Goal: Task Accomplishment & Management: Manage account settings

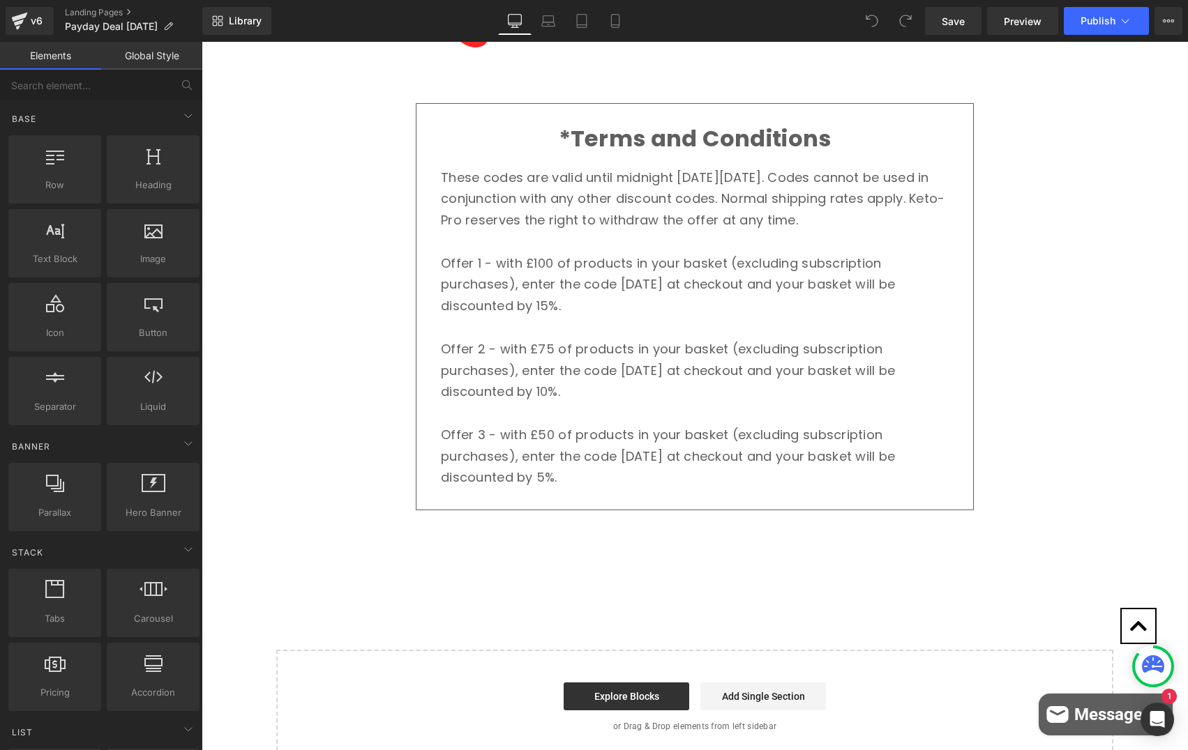
scroll to position [854, 0]
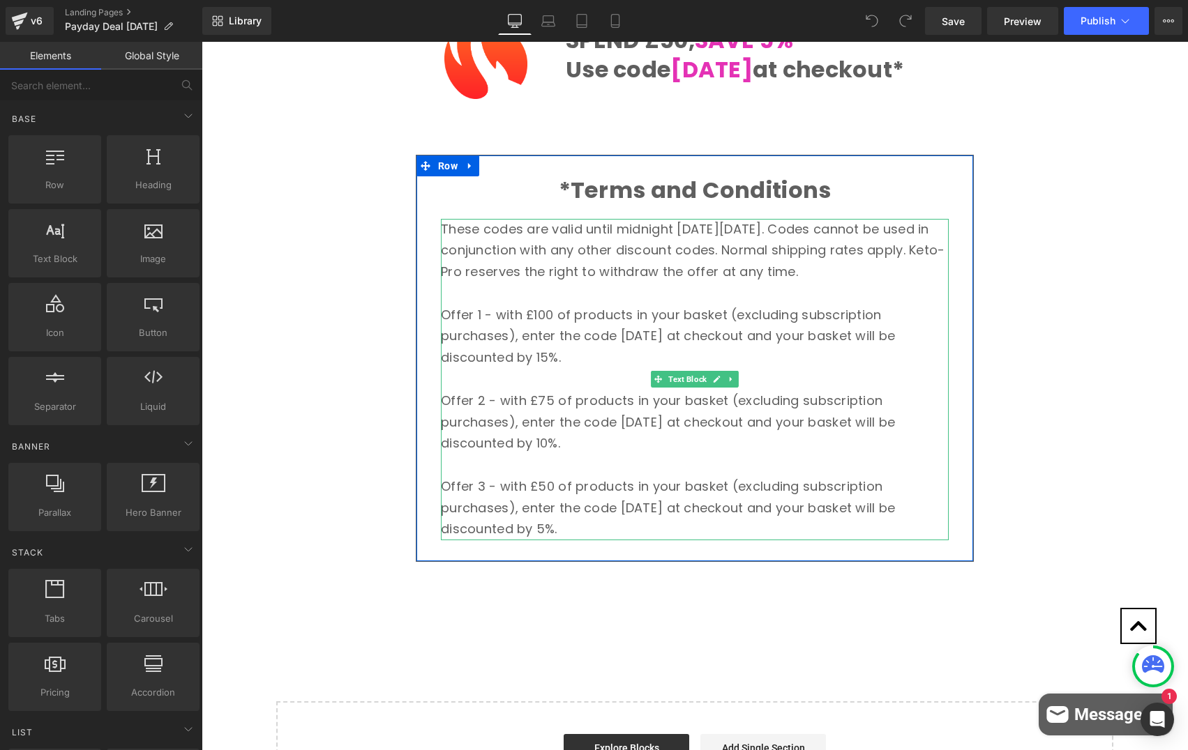
click at [679, 226] on p "These codes are valid until midnight on Friday 5th September. Codes cannot be u…" at bounding box center [695, 251] width 508 height 64
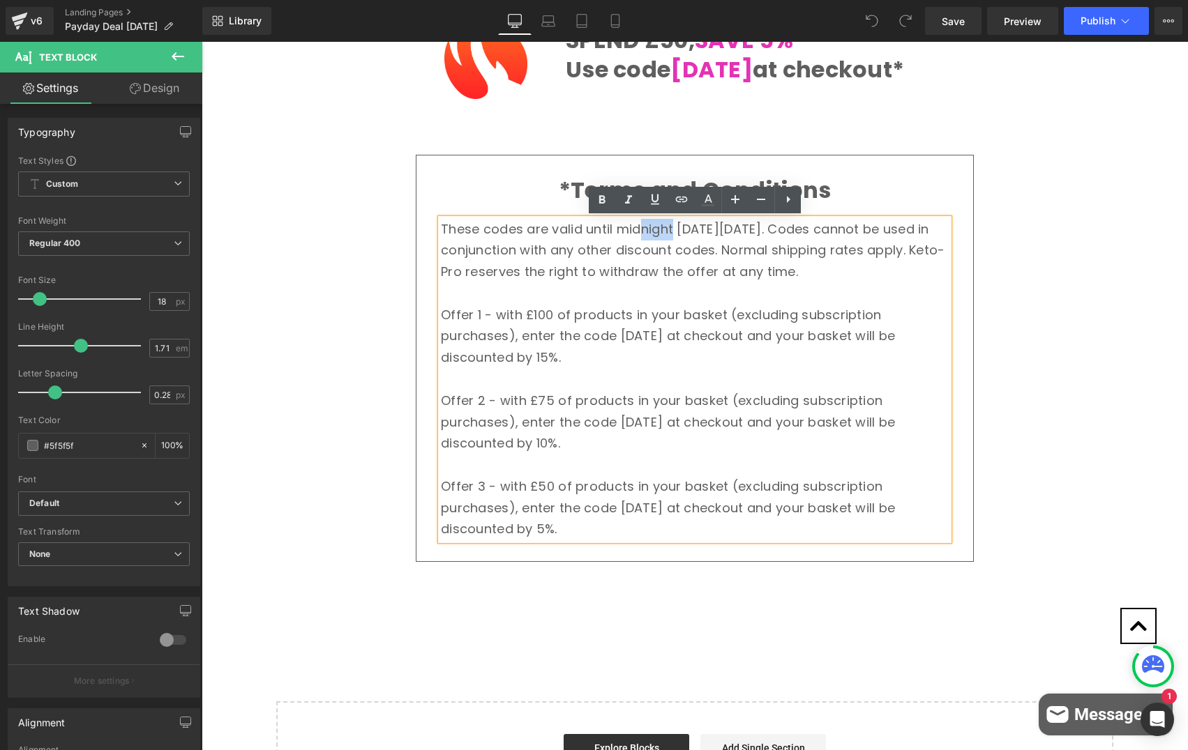
drag, startPoint x: 642, startPoint y: 229, endPoint x: 672, endPoint y: 228, distance: 30.0
click at [672, 228] on p "These codes are valid until midnight on Friday 5th September. Codes cannot be u…" at bounding box center [695, 251] width 508 height 64
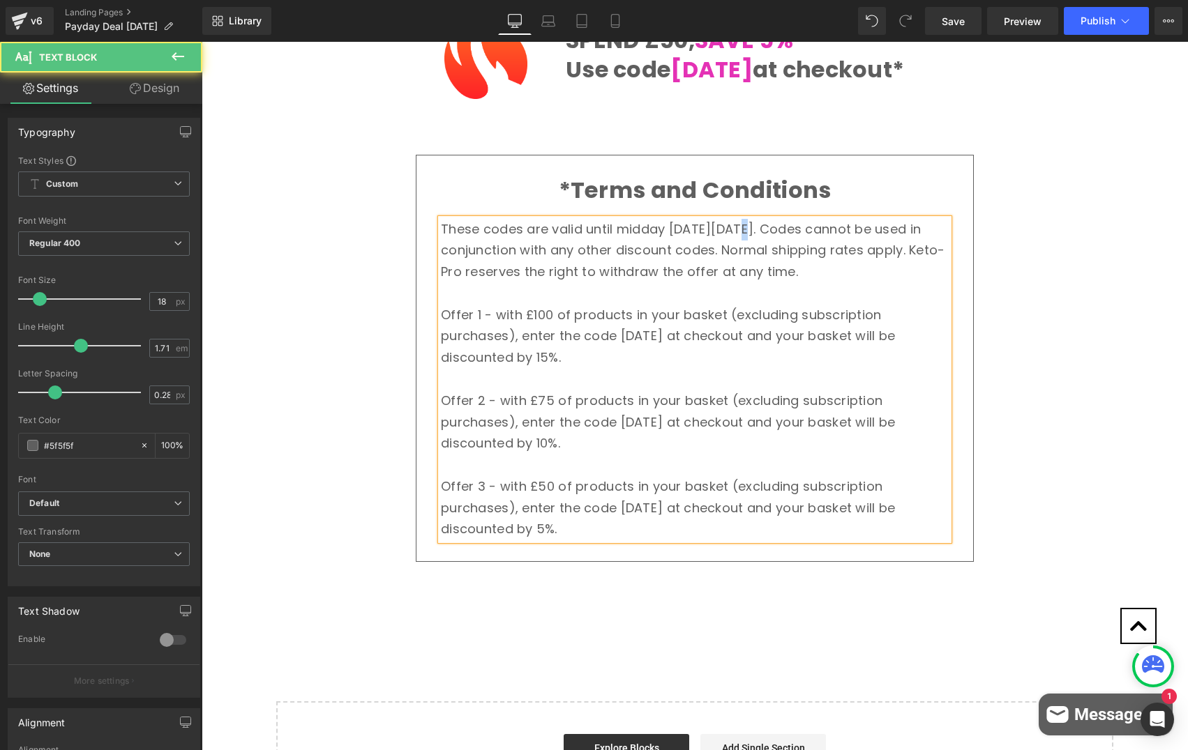
click at [741, 227] on p "These codes are valid until midday on Friday 5th September. Codes cannot be use…" at bounding box center [695, 251] width 508 height 64
click at [754, 236] on p "These codes are valid until midday on Friday 5th September. Codes cannot be use…" at bounding box center [695, 251] width 508 height 64
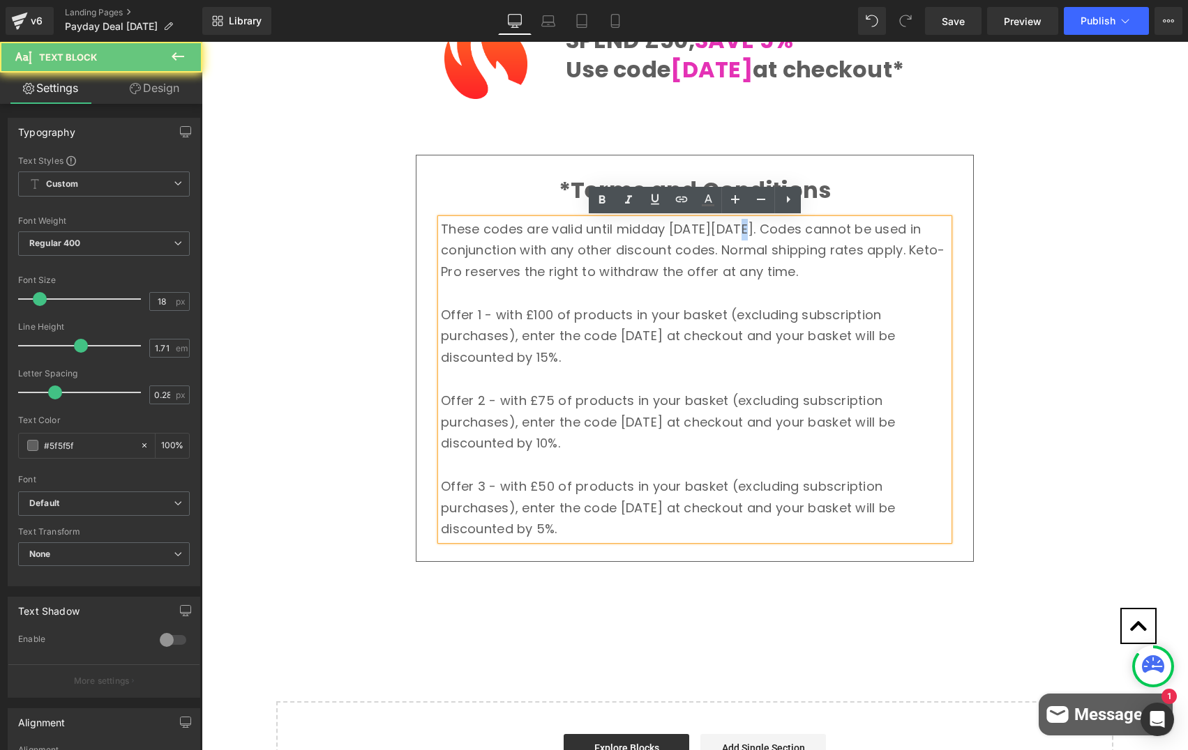
click at [738, 228] on p "These codes are valid until midday on Friday 5th September. Codes cannot be use…" at bounding box center [695, 251] width 508 height 64
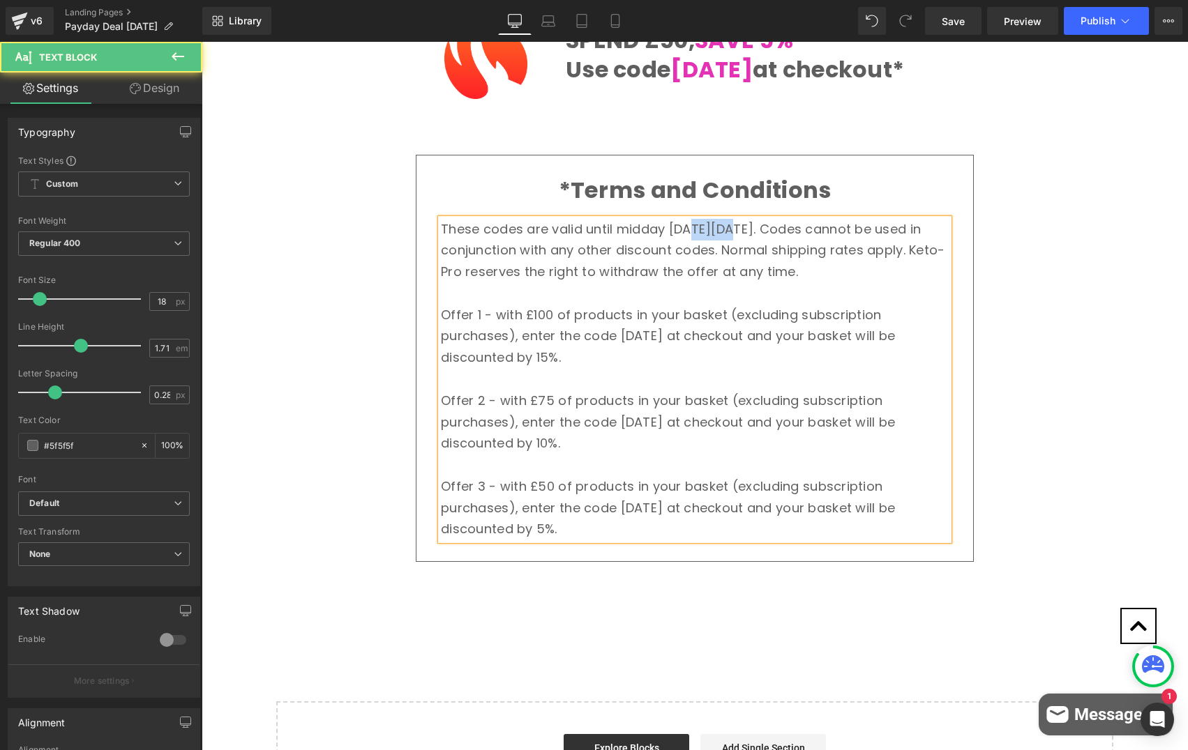
drag, startPoint x: 726, startPoint y: 228, endPoint x: 689, endPoint y: 227, distance: 37.0
click at [689, 227] on p "These codes are valid until midday on Friday 8th September. Codes cannot be use…" at bounding box center [695, 251] width 508 height 64
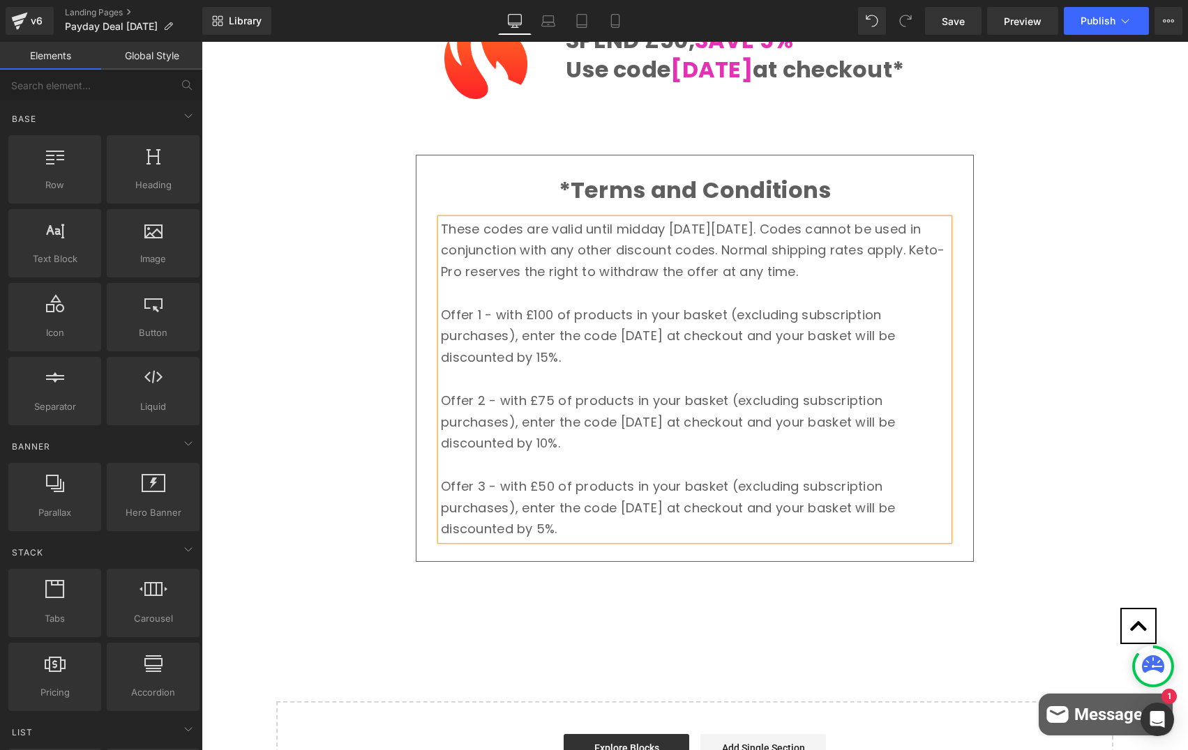
click at [407, 268] on div "Image Row SAVE UP TO 15% ON YOUR ORDER Heading Hurry - this offer is only avail…" at bounding box center [695, 72] width 986 height 1487
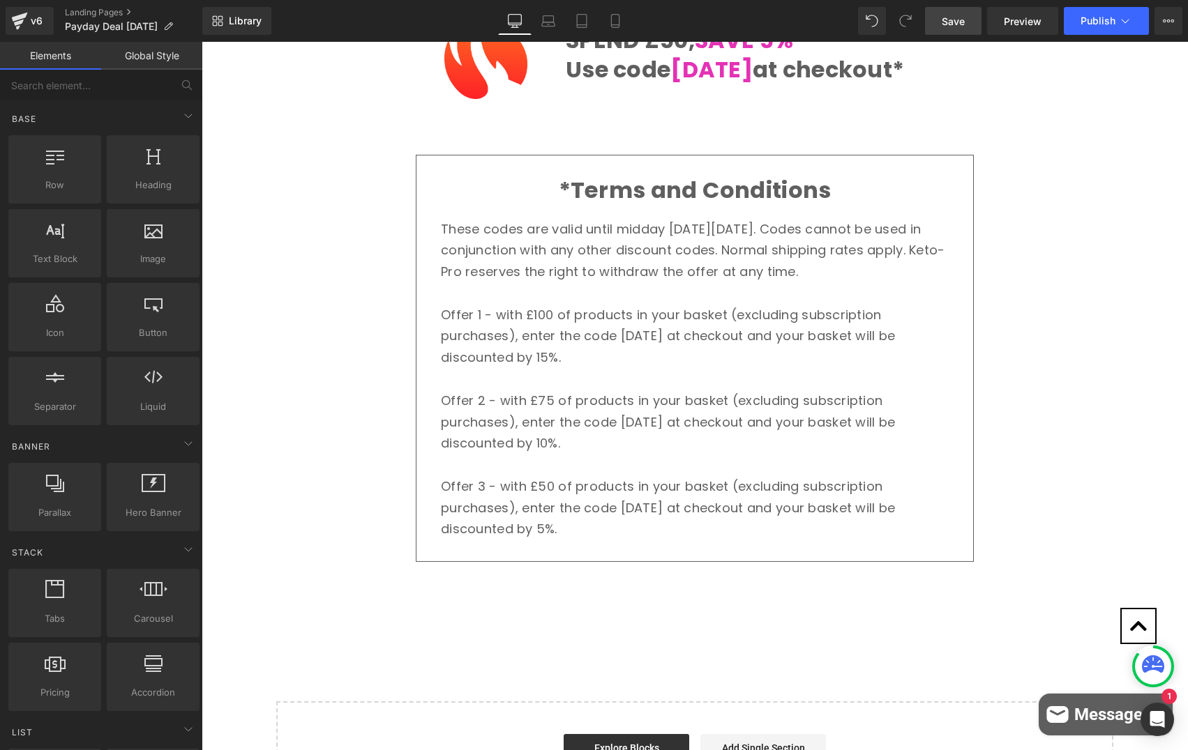
click at [955, 23] on span "Save" at bounding box center [952, 21] width 23 height 15
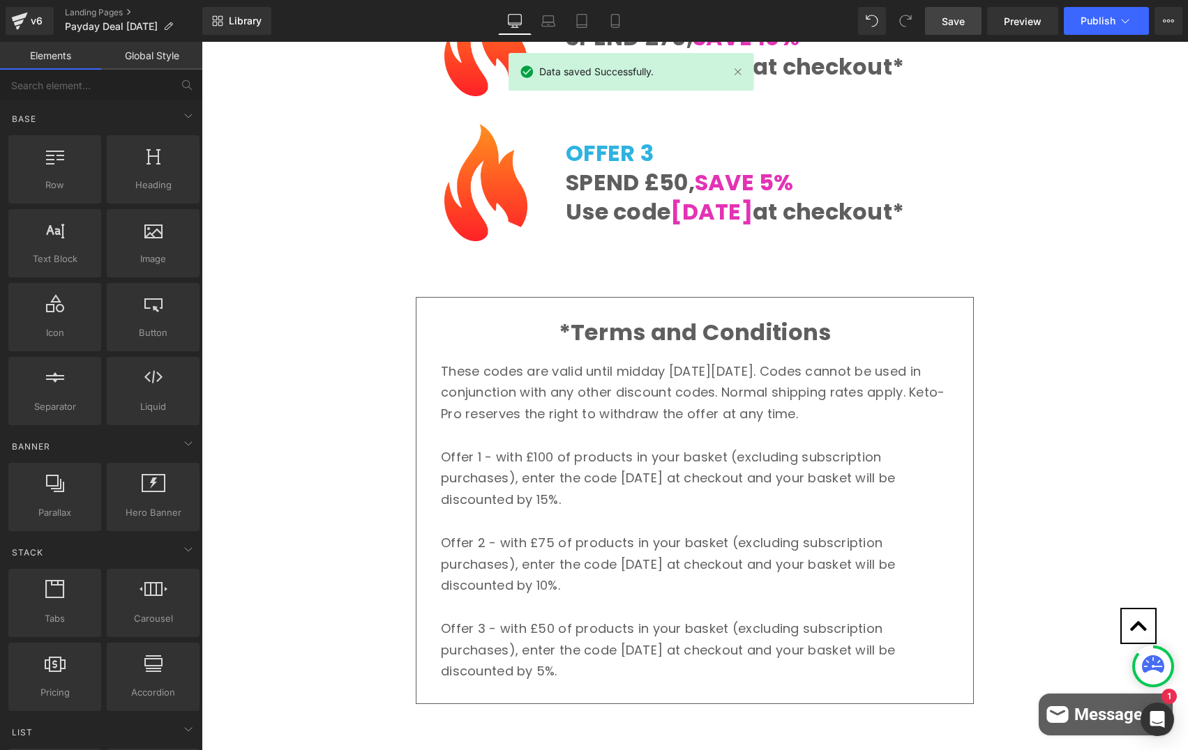
scroll to position [569, 0]
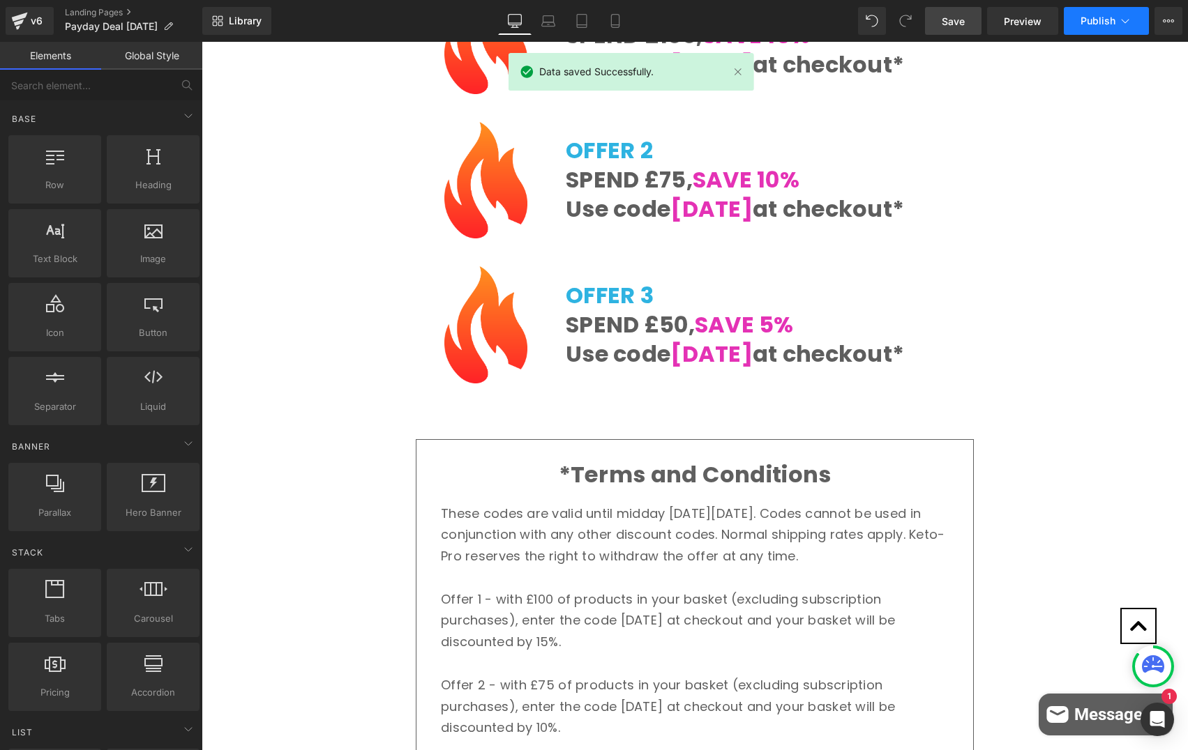
click at [1093, 20] on span "Publish" at bounding box center [1097, 20] width 35 height 11
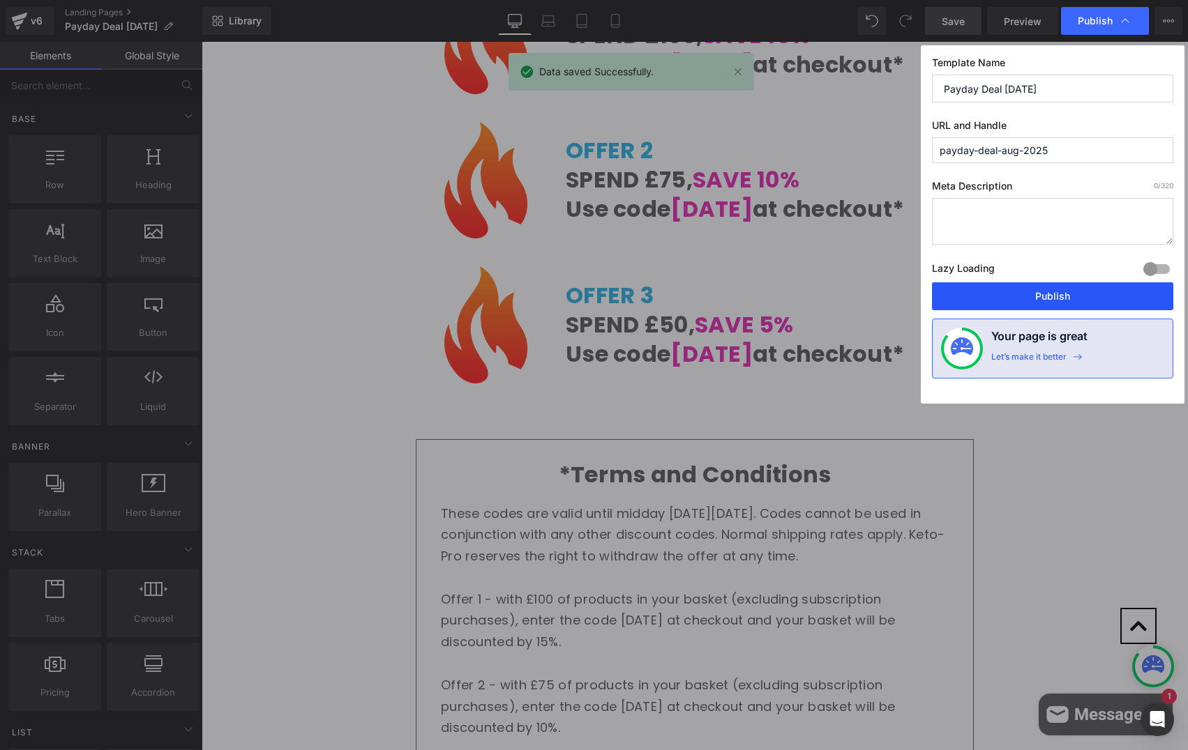
click at [1059, 293] on button "Publish" at bounding box center [1052, 296] width 241 height 28
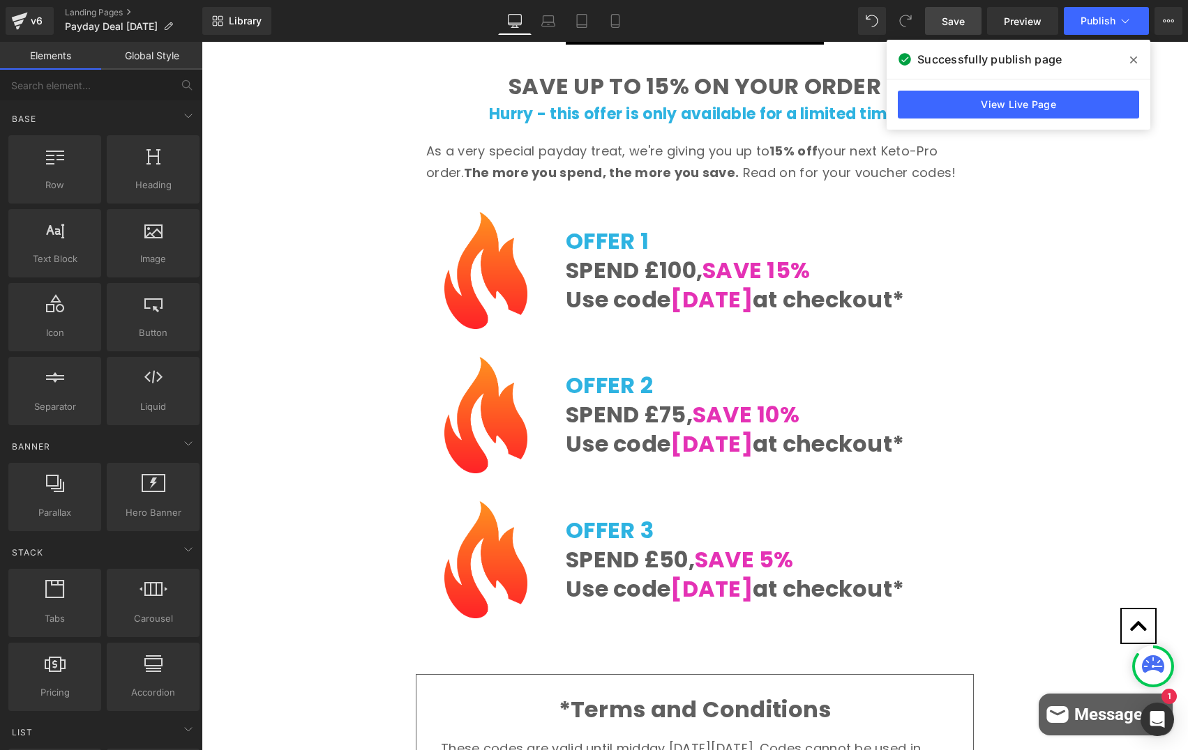
scroll to position [285, 0]
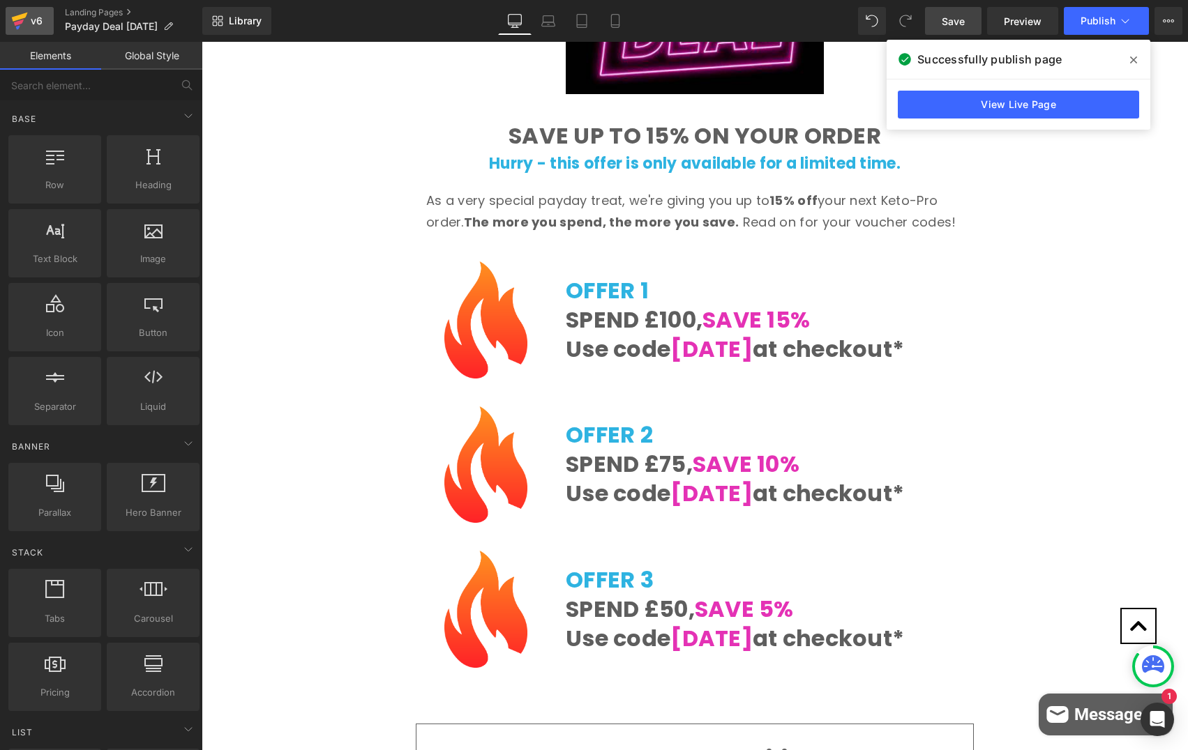
click at [26, 22] on icon at bounding box center [19, 20] width 17 height 35
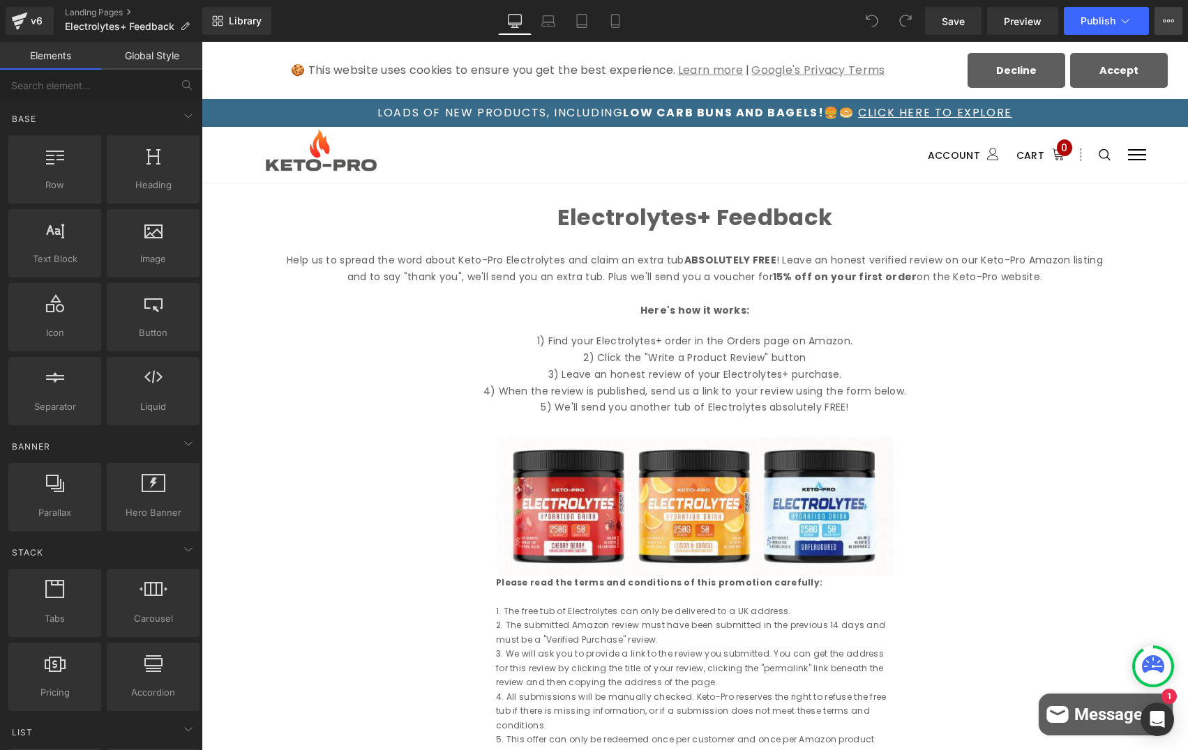
click at [1166, 20] on icon at bounding box center [1167, 20] width 11 height 11
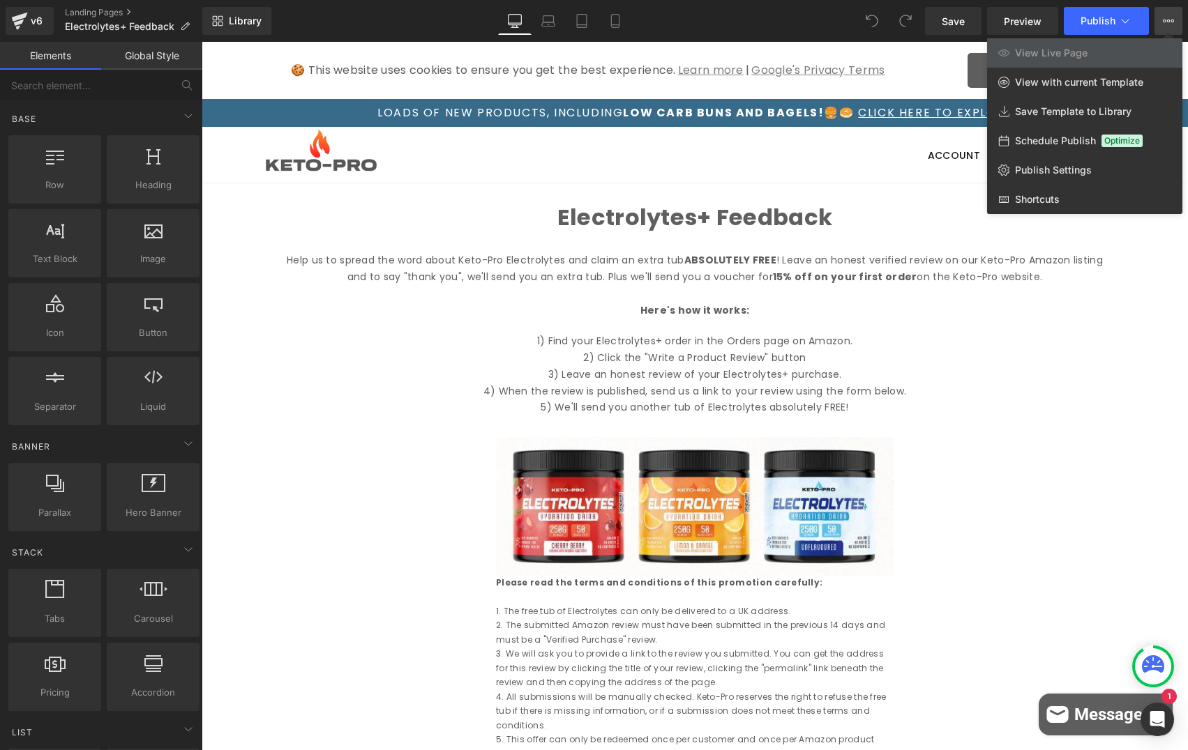
click at [559, 219] on div at bounding box center [695, 396] width 986 height 708
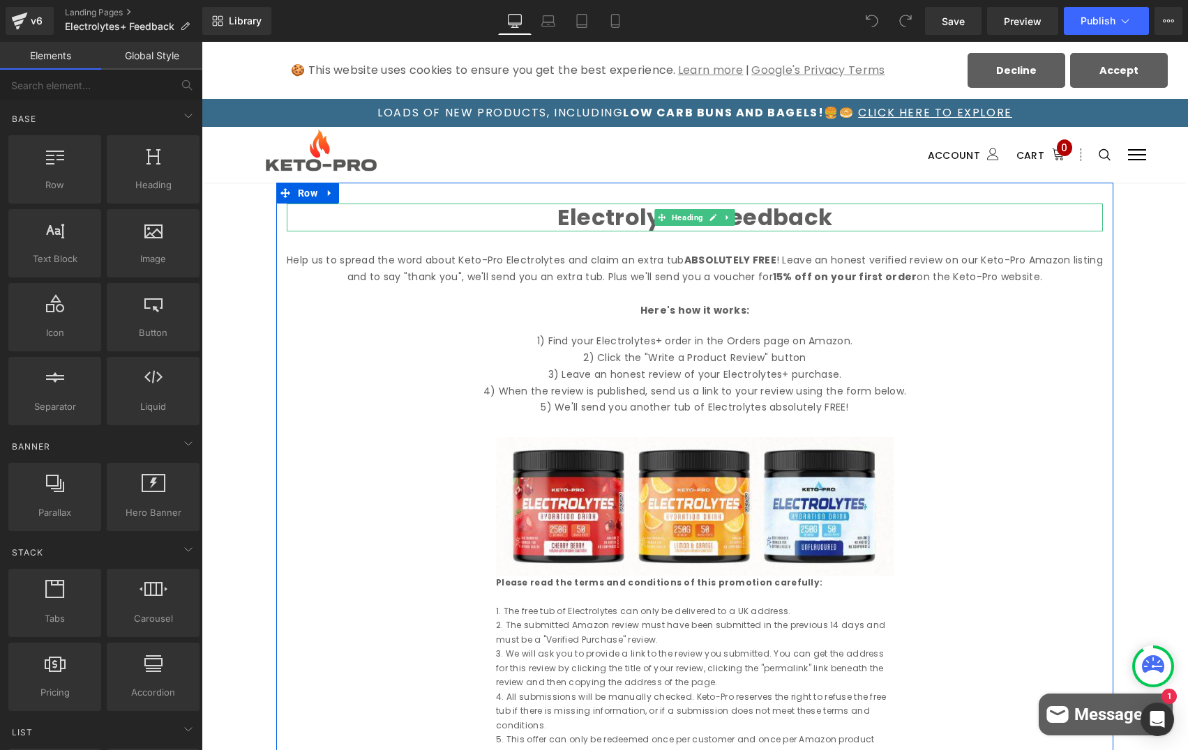
click at [829, 220] on h1 "Electrolytes+ Feedback" at bounding box center [695, 218] width 816 height 28
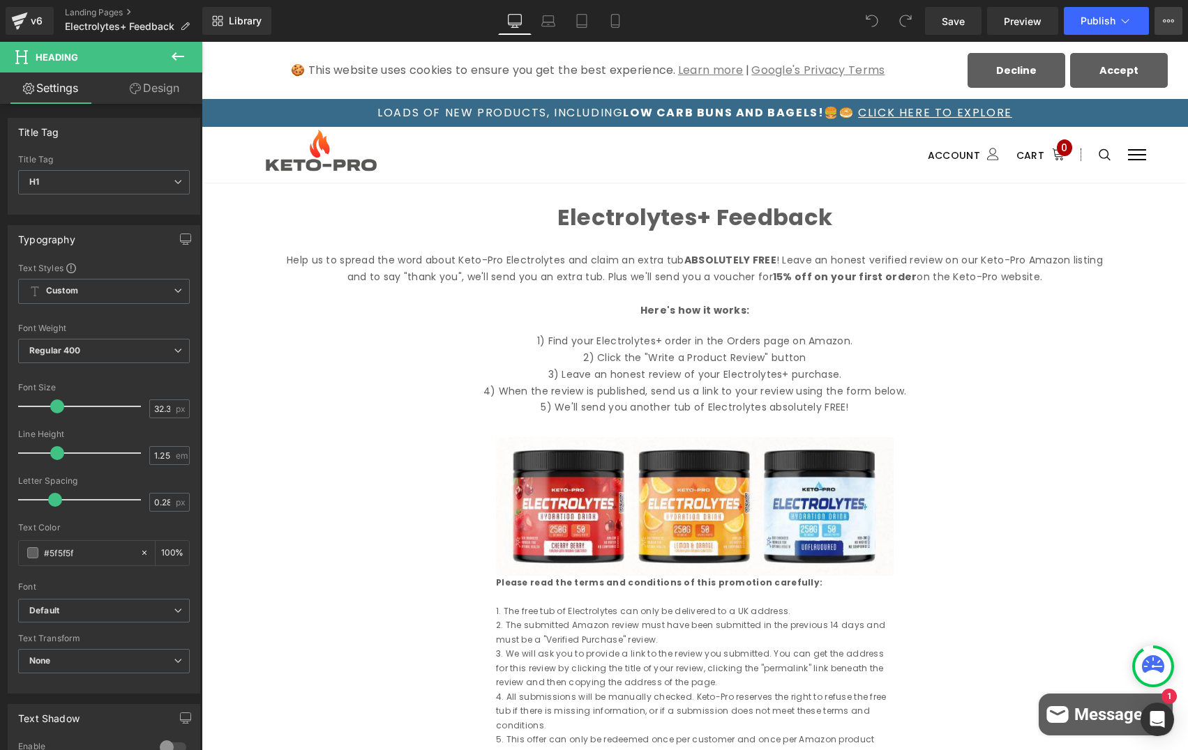
click at [1166, 19] on icon at bounding box center [1167, 20] width 11 height 11
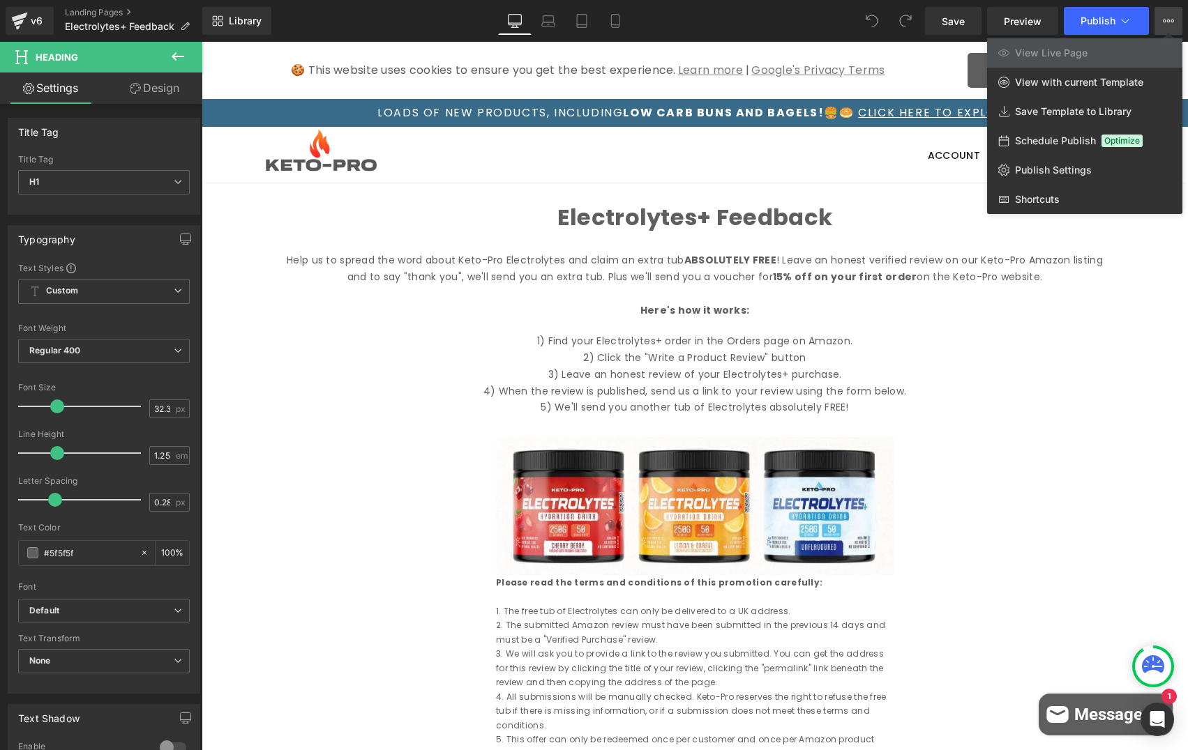
click at [1052, 56] on span "View Live Page" at bounding box center [1051, 53] width 73 height 13
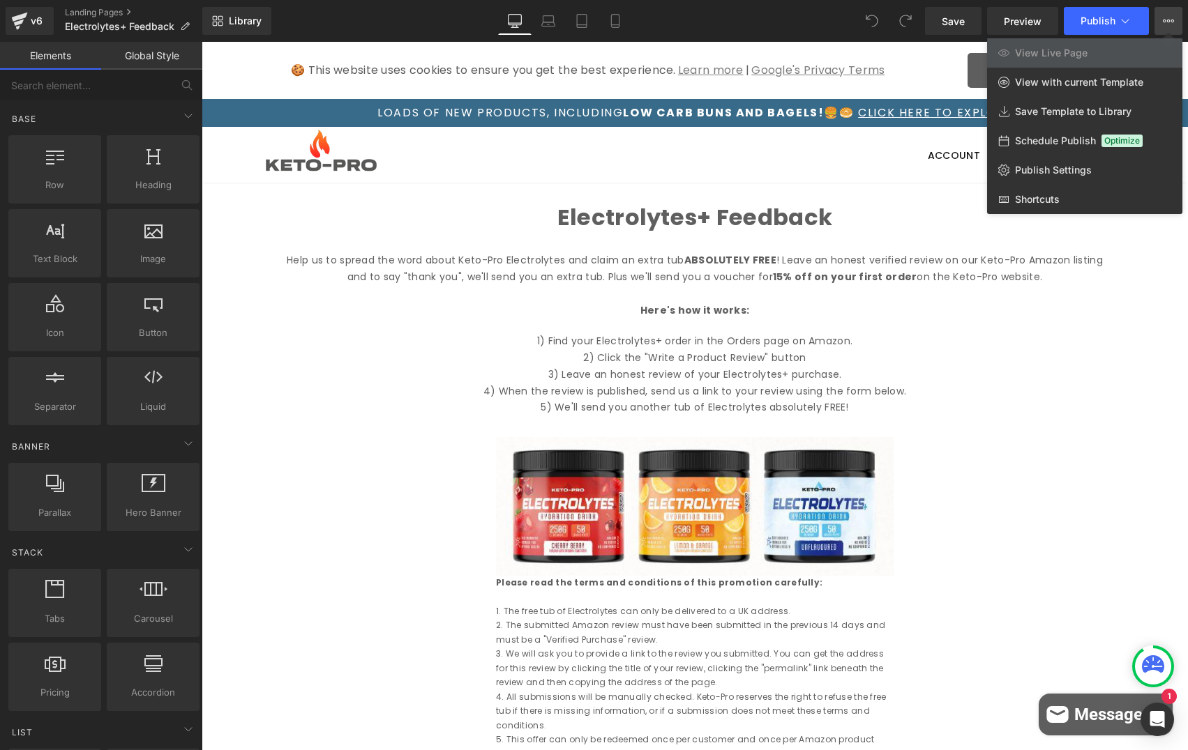
click at [660, 173] on div at bounding box center [695, 396] width 986 height 708
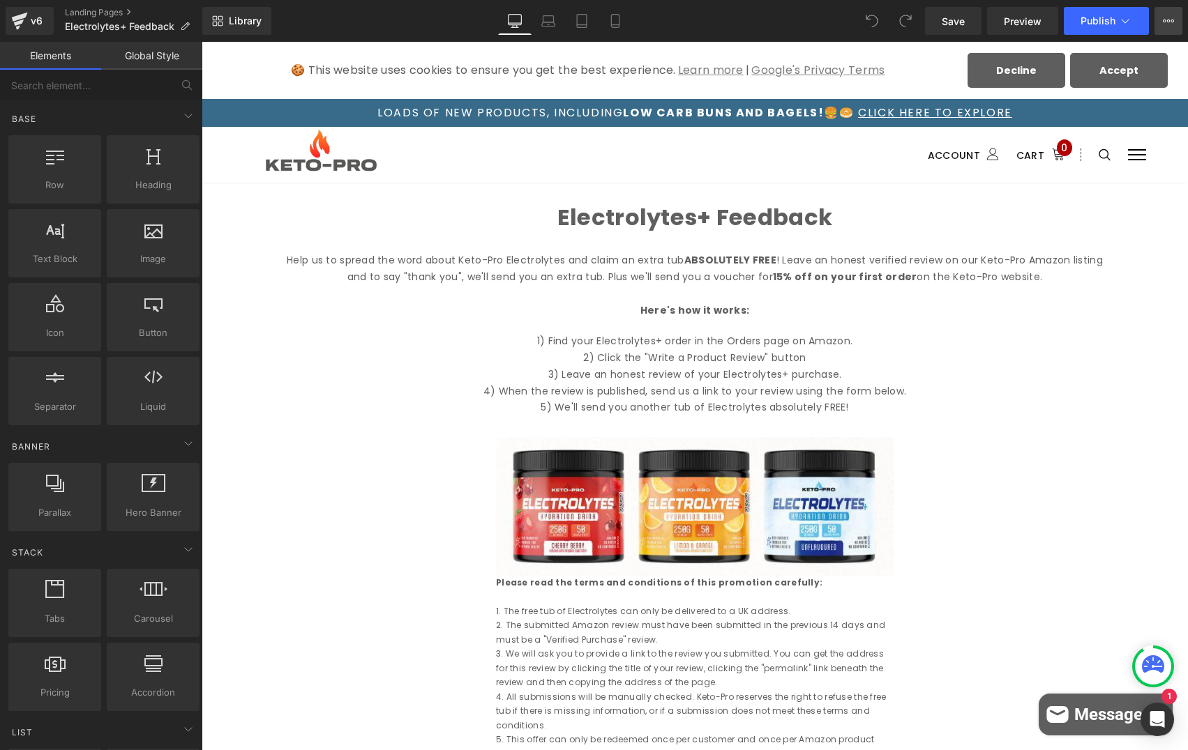
click at [1163, 19] on icon at bounding box center [1167, 20] width 11 height 11
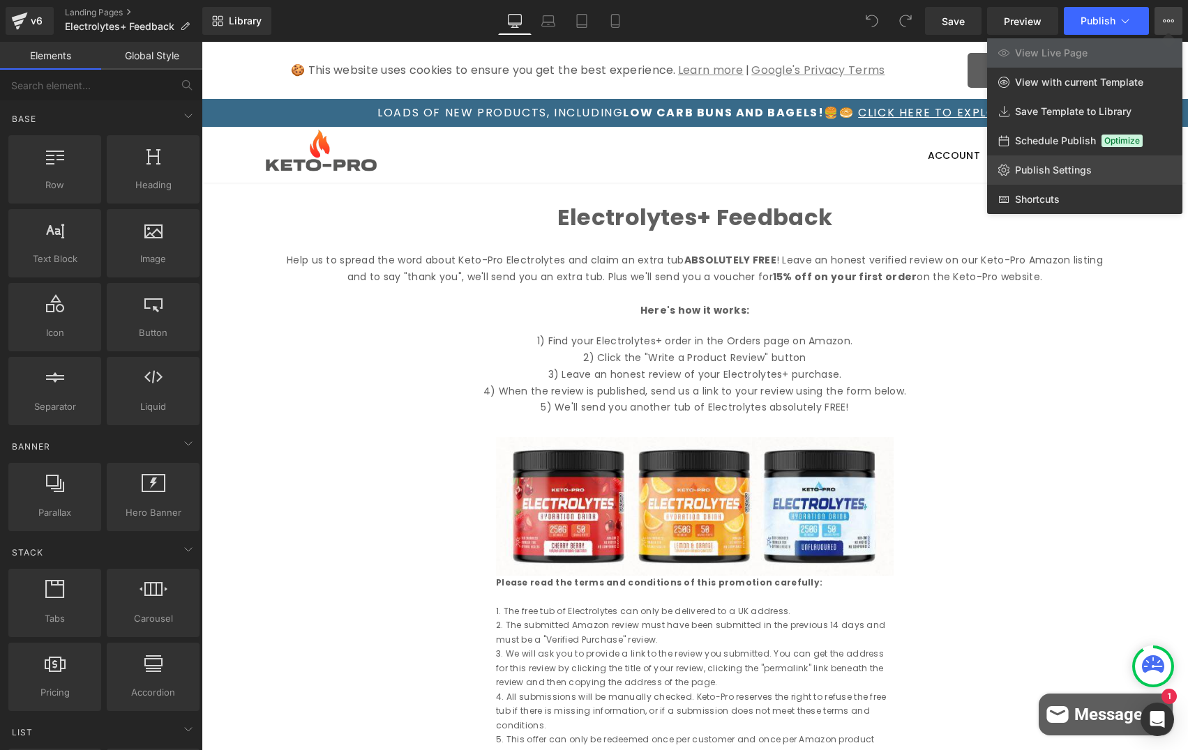
click at [1045, 175] on span "Publish Settings" at bounding box center [1053, 170] width 77 height 13
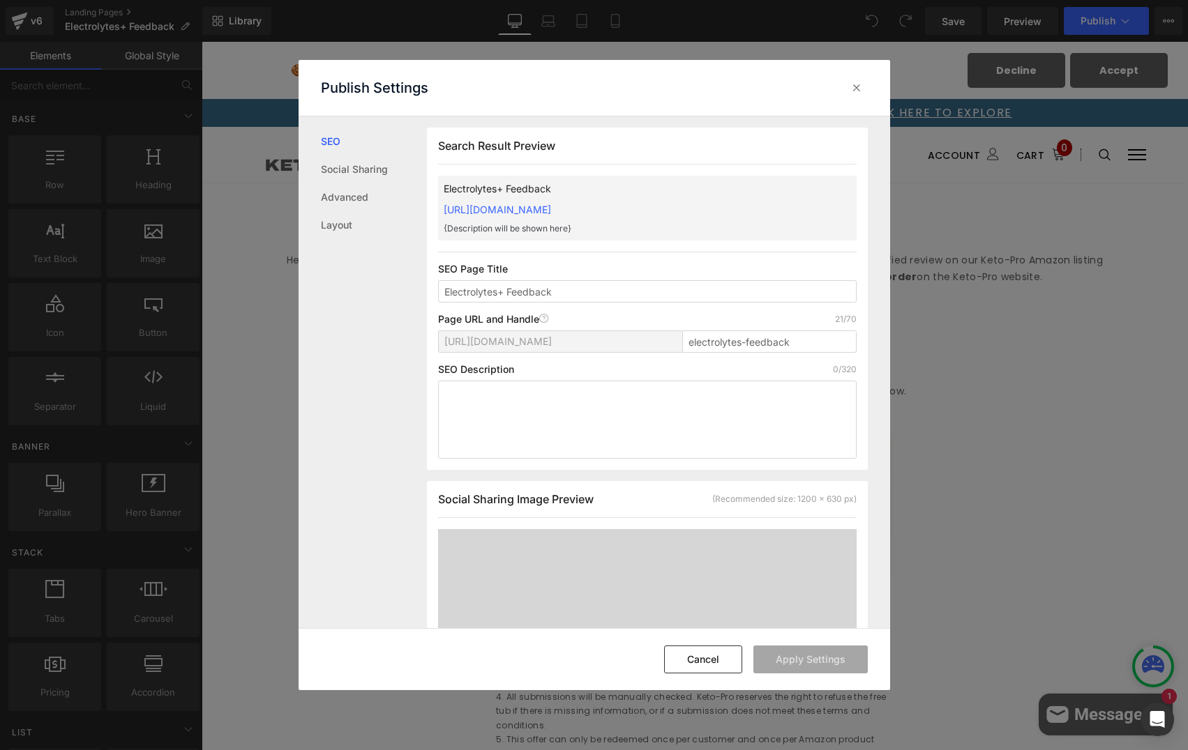
scroll to position [1, 0]
click at [713, 665] on button "Cancel" at bounding box center [703, 660] width 78 height 28
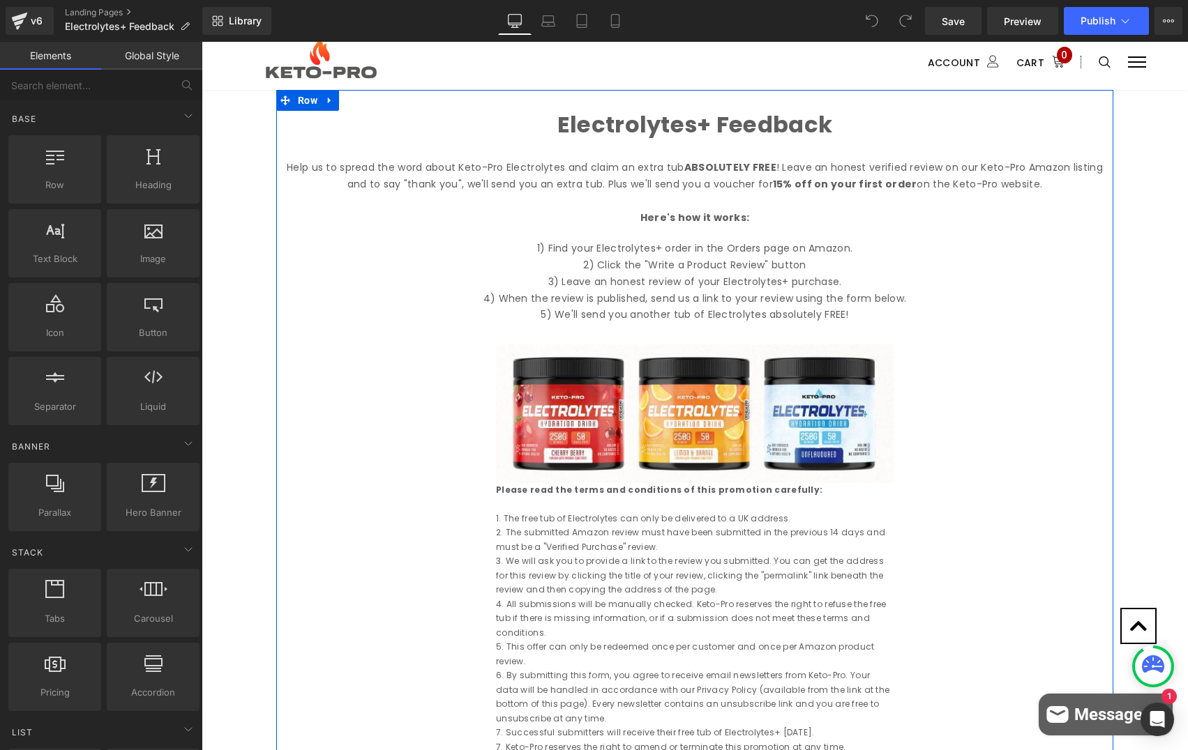
scroll to position [0, 0]
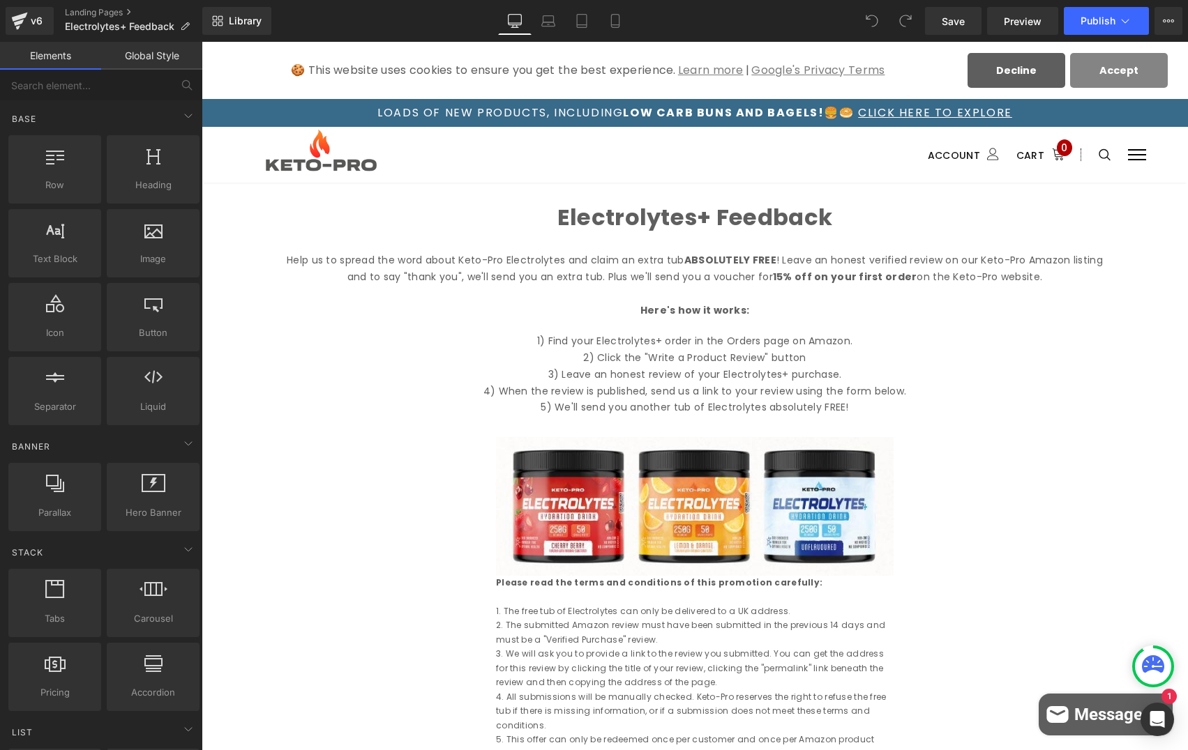
click at [1125, 73] on button "Accept" at bounding box center [1119, 70] width 98 height 35
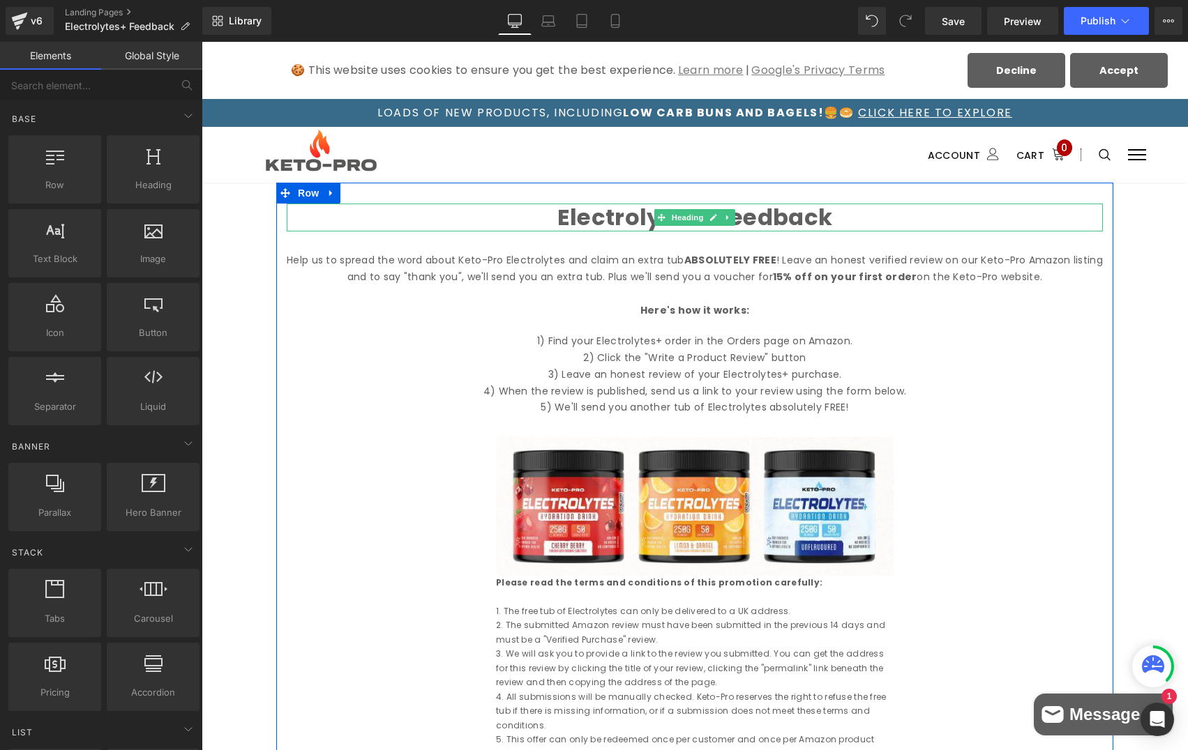
click at [669, 222] on span at bounding box center [661, 217] width 15 height 17
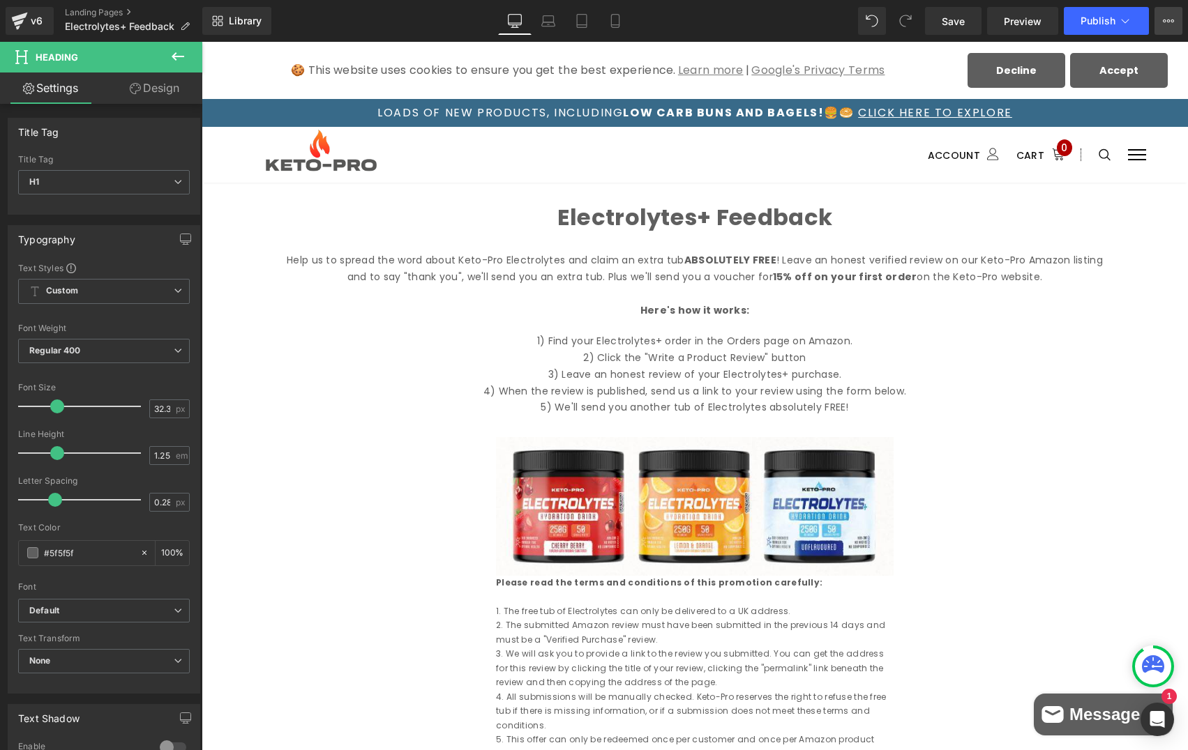
click at [1167, 13] on button "View Live Page View with current Template Save Template to Library Schedule Pub…" at bounding box center [1168, 21] width 28 height 28
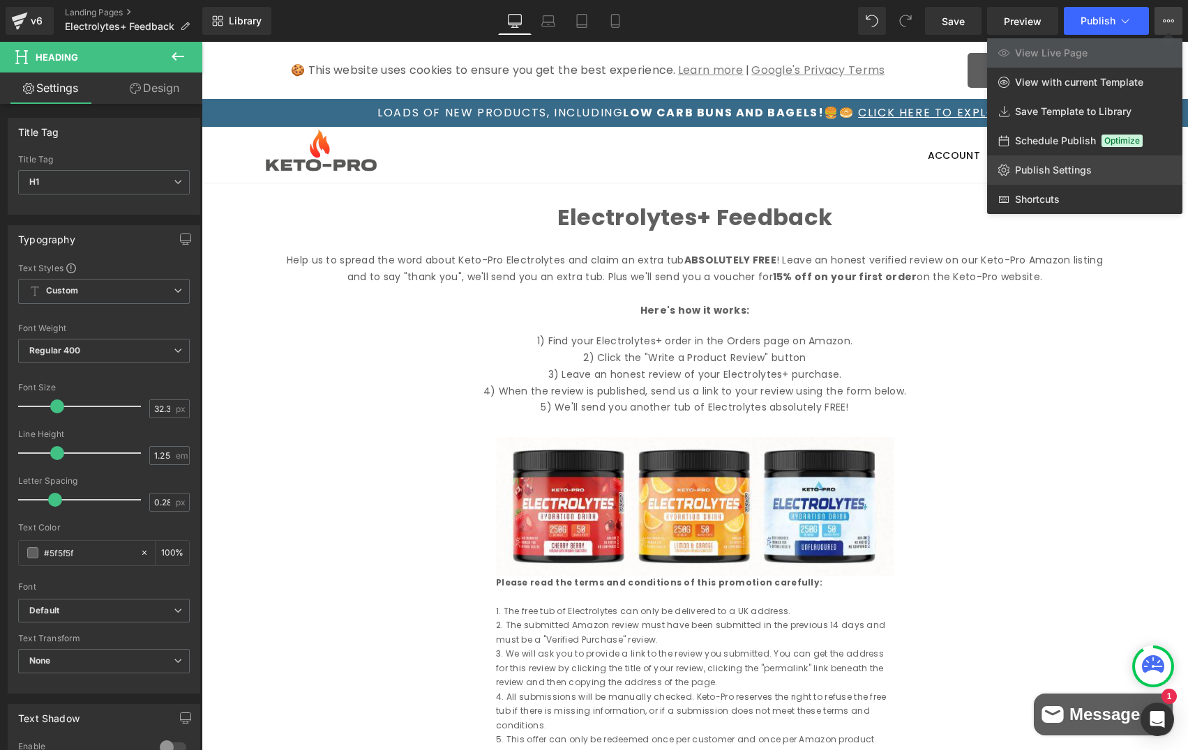
click at [1077, 174] on span "Publish Settings" at bounding box center [1053, 170] width 77 height 13
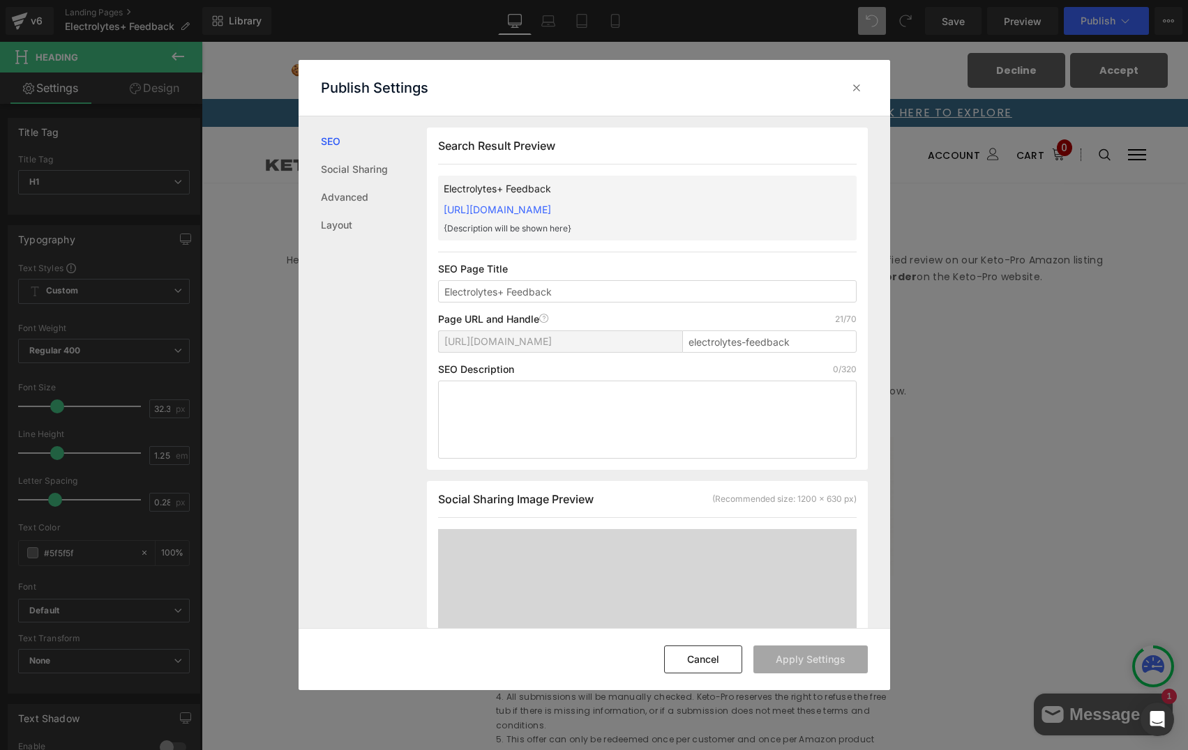
scroll to position [1, 0]
click at [708, 658] on button "Cancel" at bounding box center [703, 660] width 78 height 28
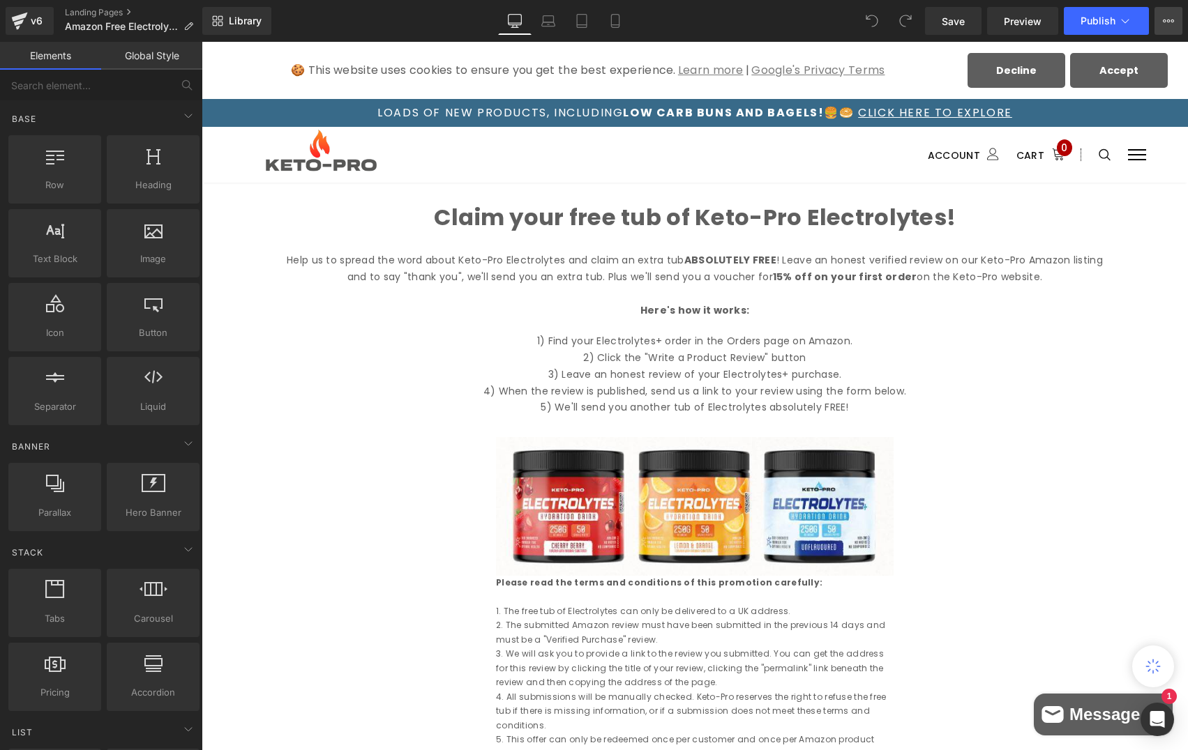
click at [1169, 17] on icon at bounding box center [1167, 20] width 11 height 11
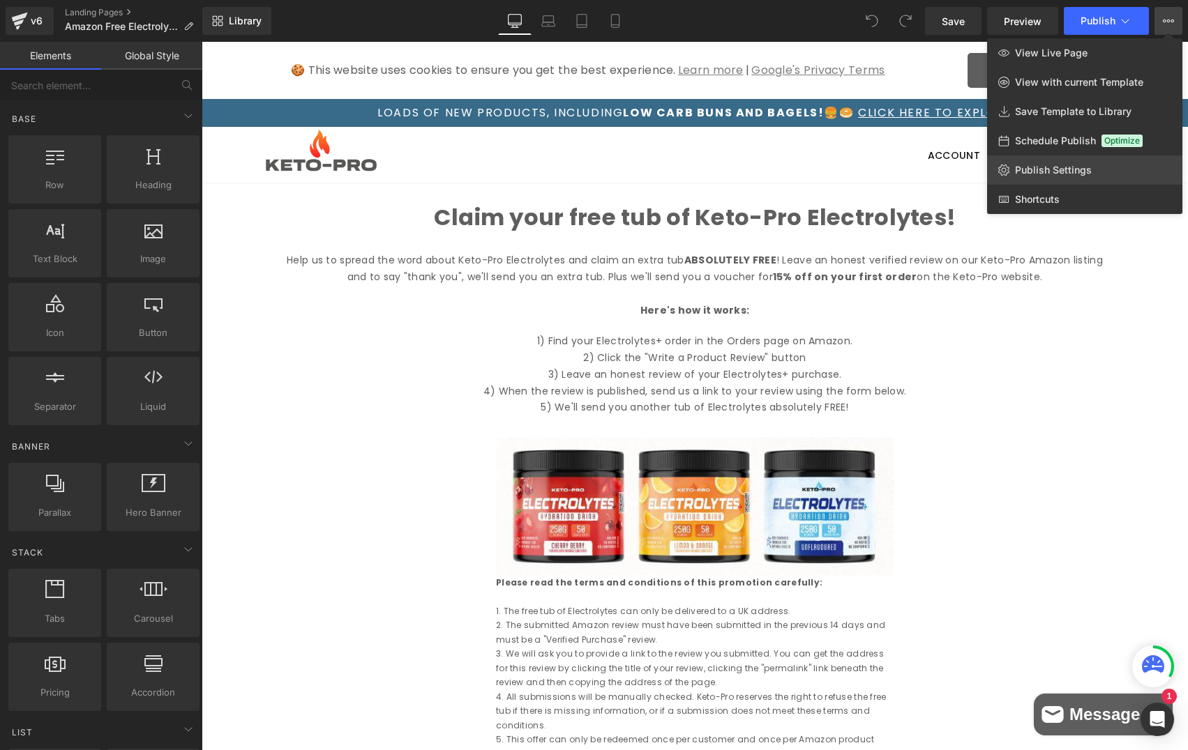
click at [1056, 167] on span "Publish Settings" at bounding box center [1053, 170] width 77 height 13
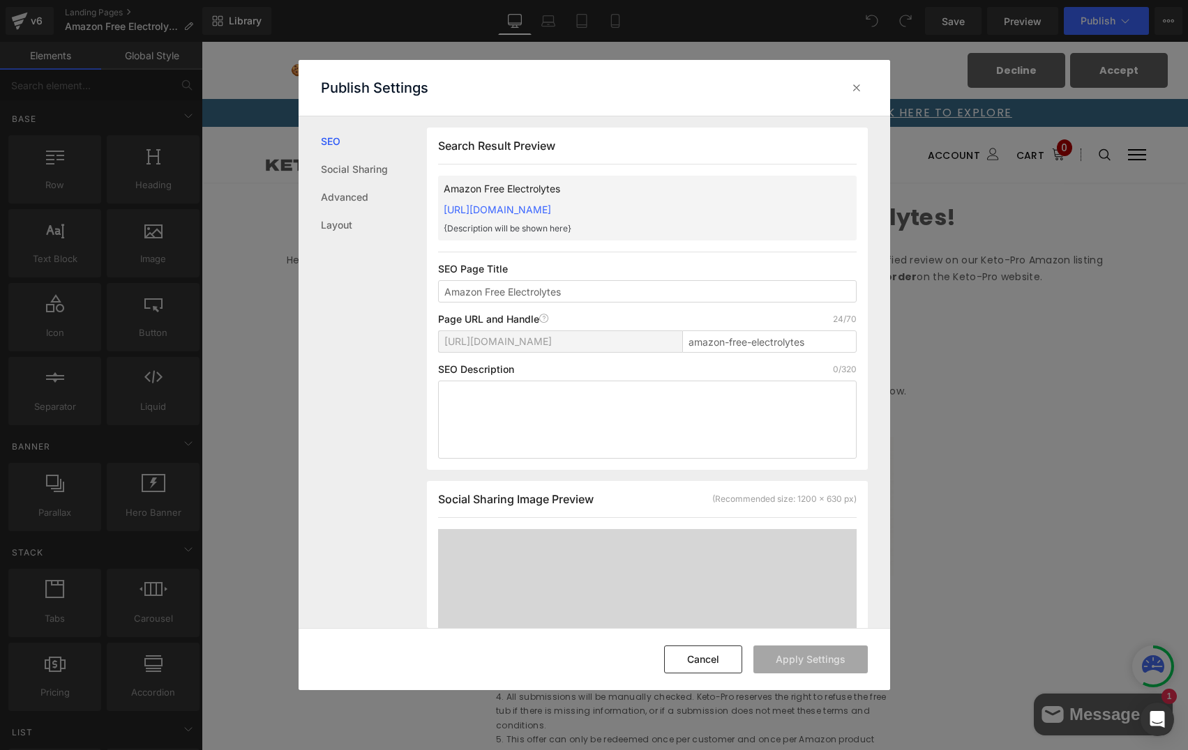
scroll to position [1, 0]
click at [551, 209] on link "https://keto-pro-shop.myshopify.com/pages/amazon-free-electrolytes" at bounding box center [497, 209] width 107 height 12
click at [699, 667] on button "Cancel" at bounding box center [703, 660] width 78 height 28
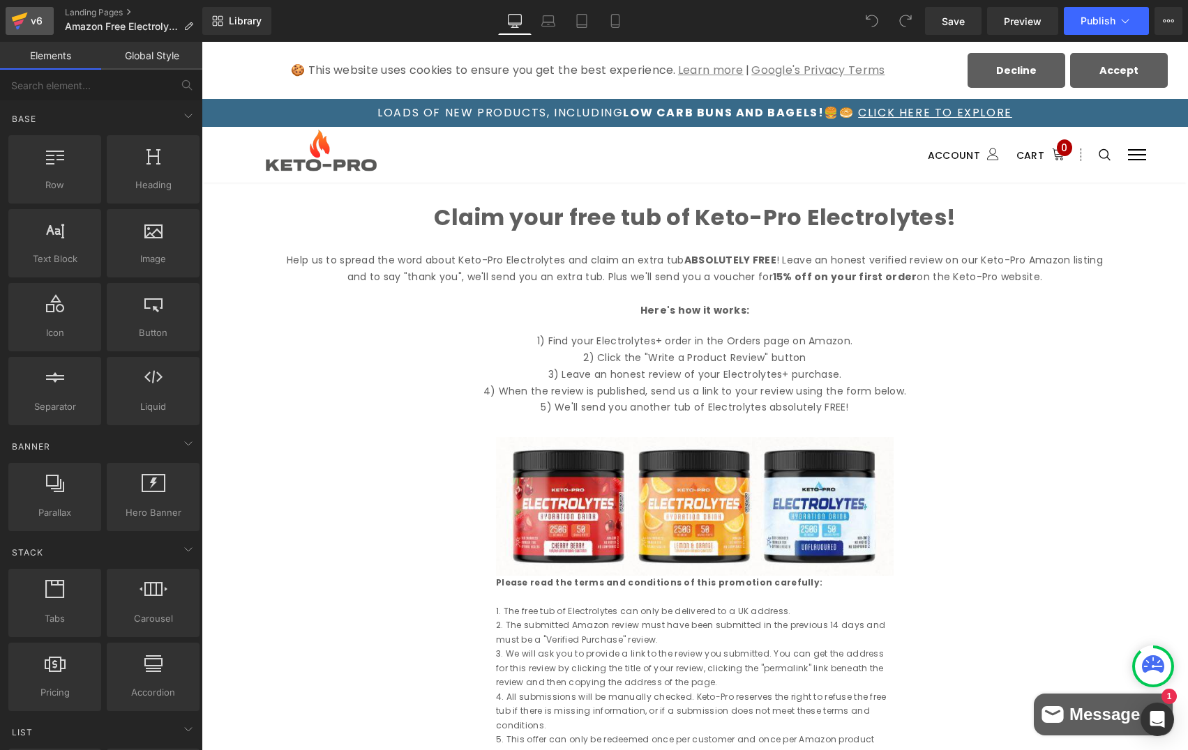
click at [37, 15] on div "v6" at bounding box center [36, 21] width 17 height 18
